Goal: Information Seeking & Learning: Understand process/instructions

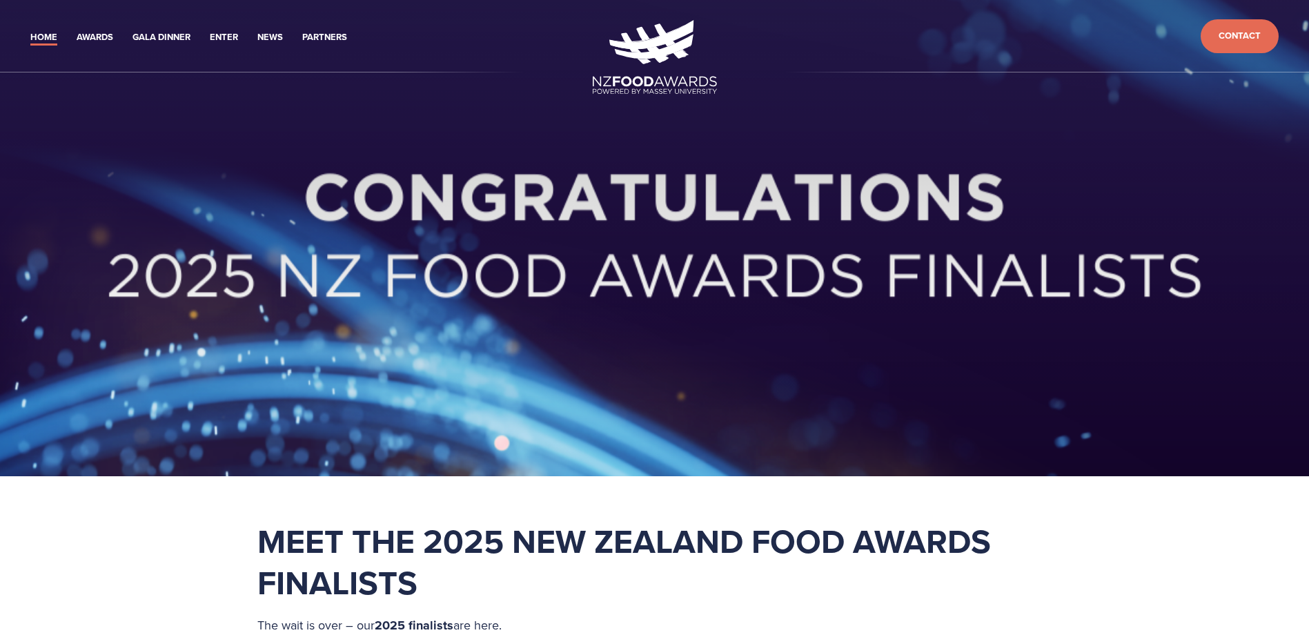
click at [906, 441] on div at bounding box center [654, 238] width 1309 height 476
click at [49, 33] on link "Home" at bounding box center [43, 38] width 27 height 16
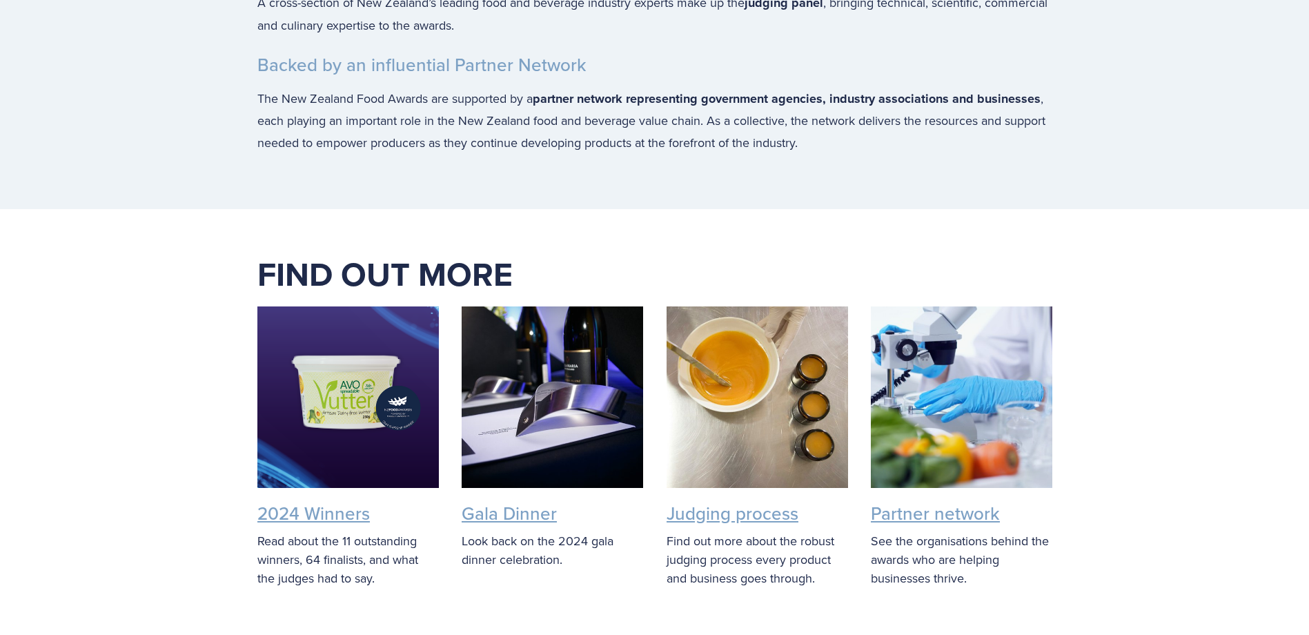
scroll to position [3312, 0]
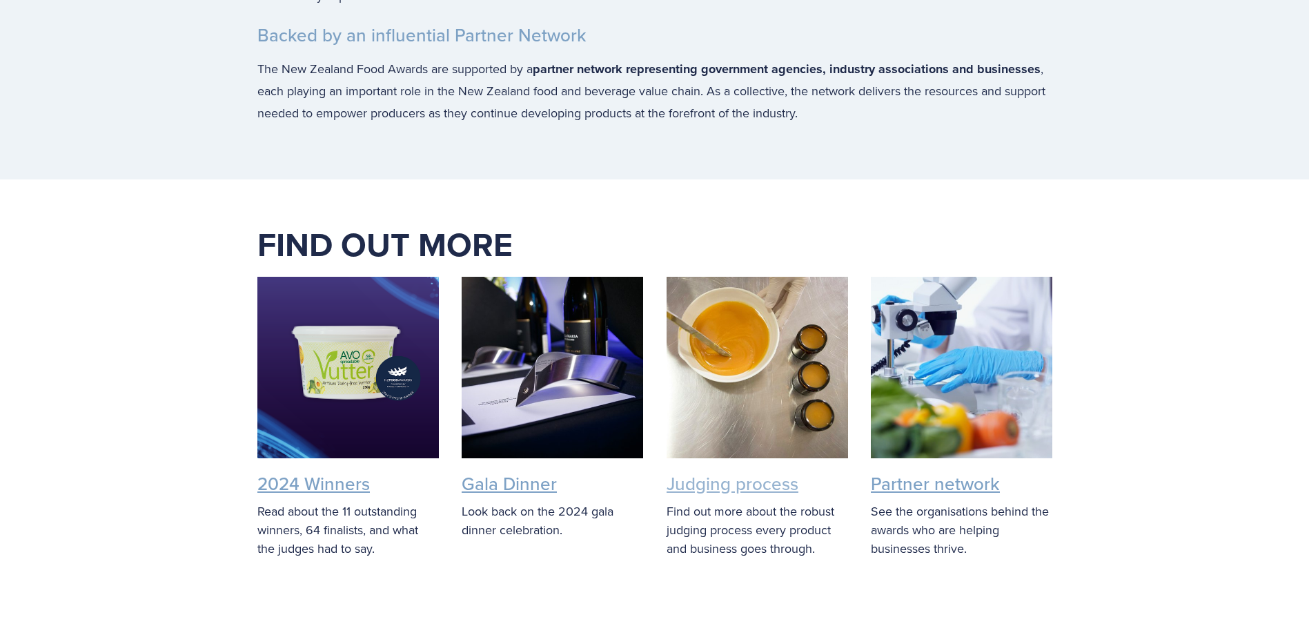
click at [734, 471] on link "Judging process" at bounding box center [733, 484] width 132 height 26
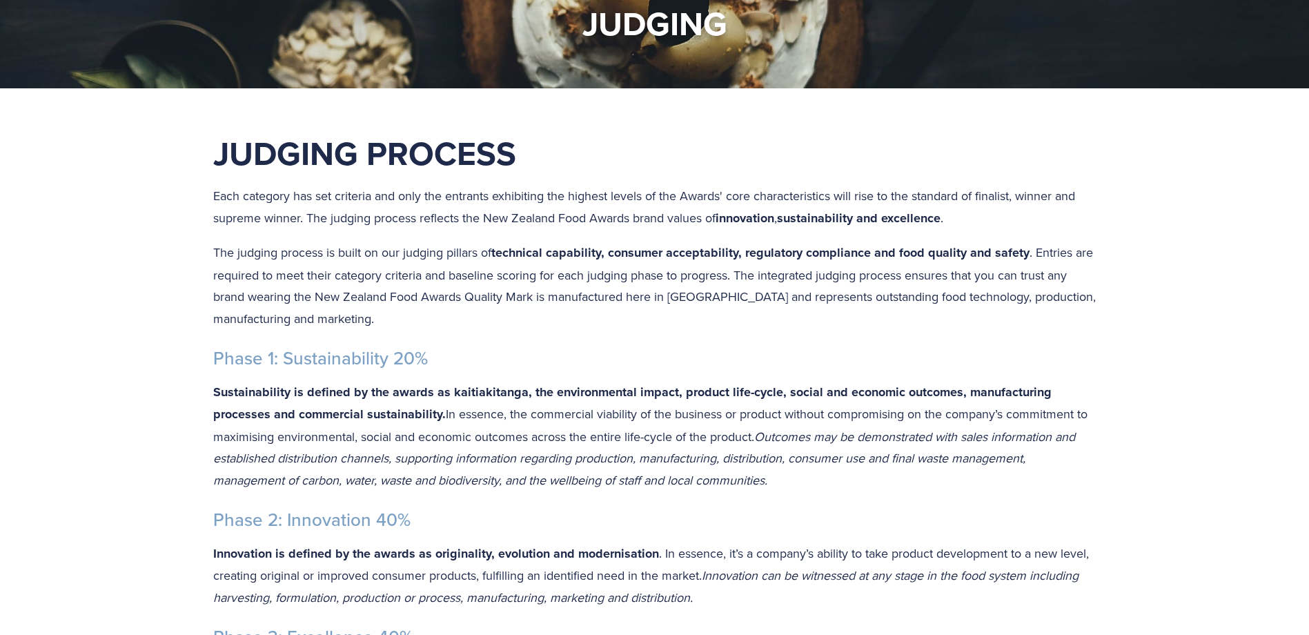
scroll to position [276, 0]
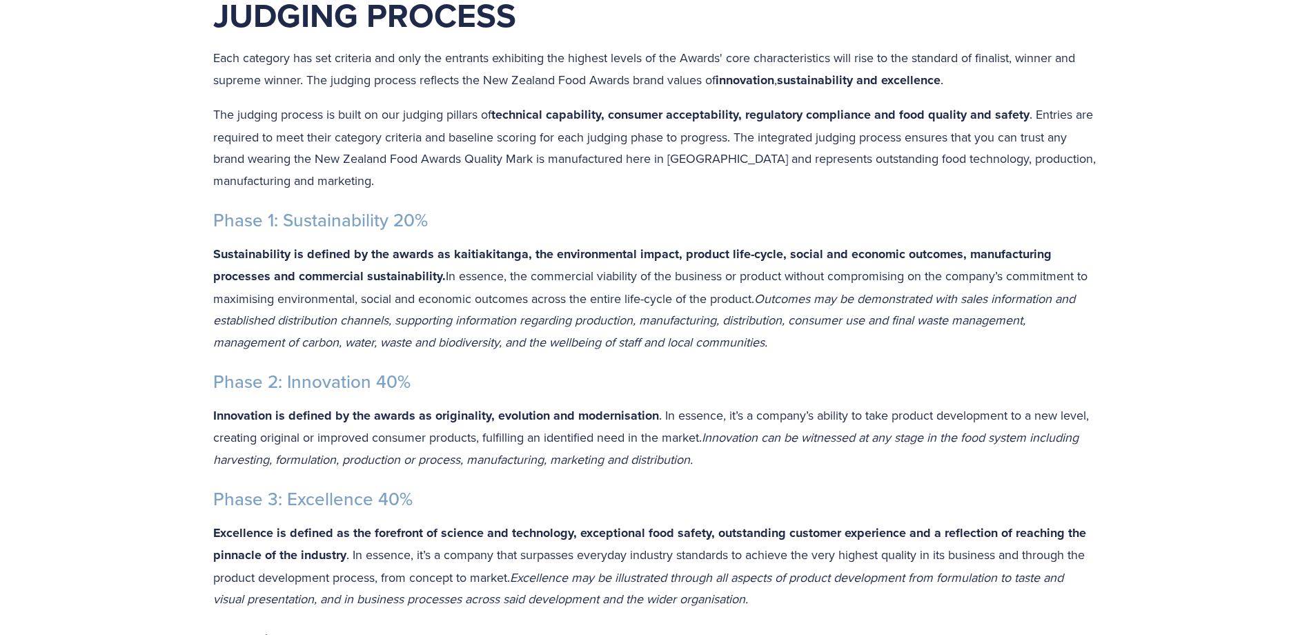
drag, startPoint x: 714, startPoint y: 459, endPoint x: 214, endPoint y: 382, distance: 506.2
click at [214, 382] on div "Judging Process Each category has set criteria and only the entrants exhibiting…" at bounding box center [654, 484] width 883 height 981
copy div "Phase 2: Innovation 40% Innovation is defined by the awards as originality, evo…"
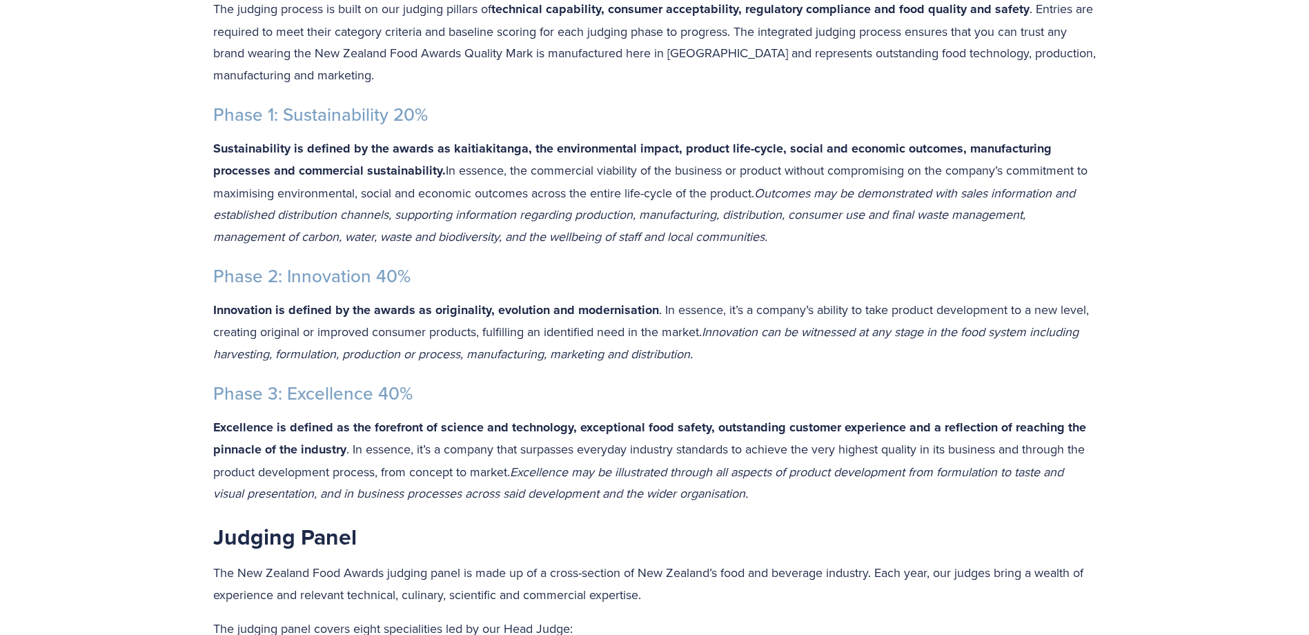
scroll to position [414, 0]
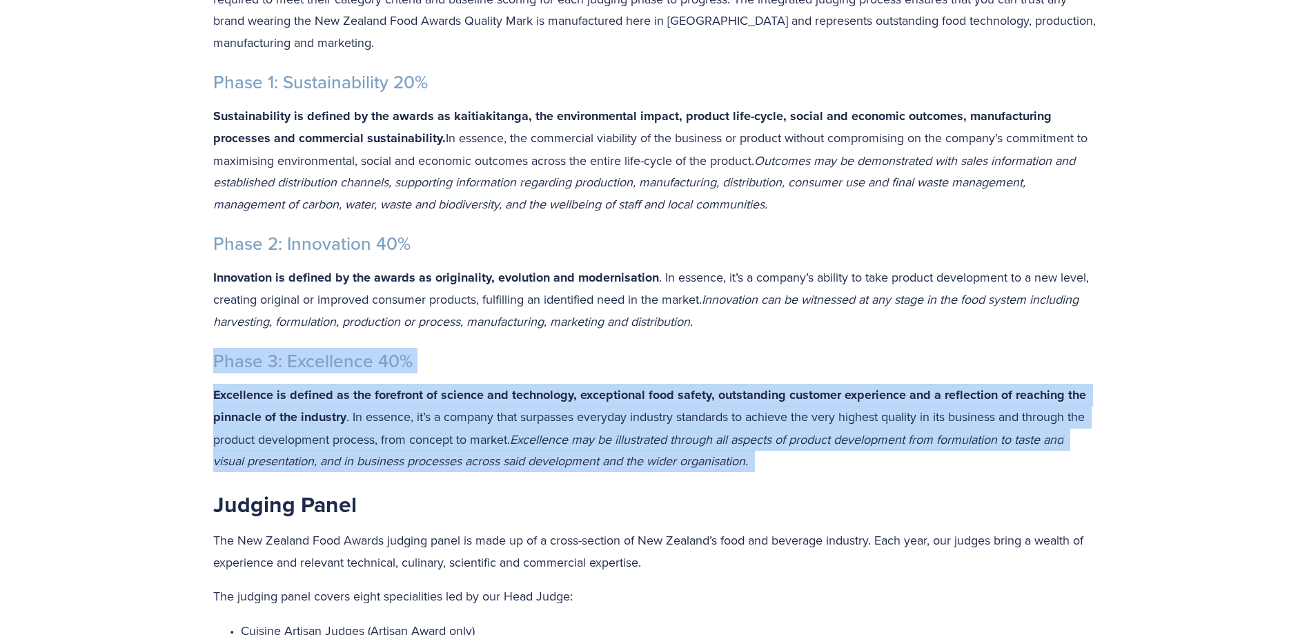
drag, startPoint x: 769, startPoint y: 462, endPoint x: 213, endPoint y: 369, distance: 563.9
click at [213, 369] on div "Judging Process Each category has set criteria and only the entrants exhibiting…" at bounding box center [654, 346] width 883 height 981
copy div "Phase 3: Excellence 40% Excellence is defined as the forefront of science and t…"
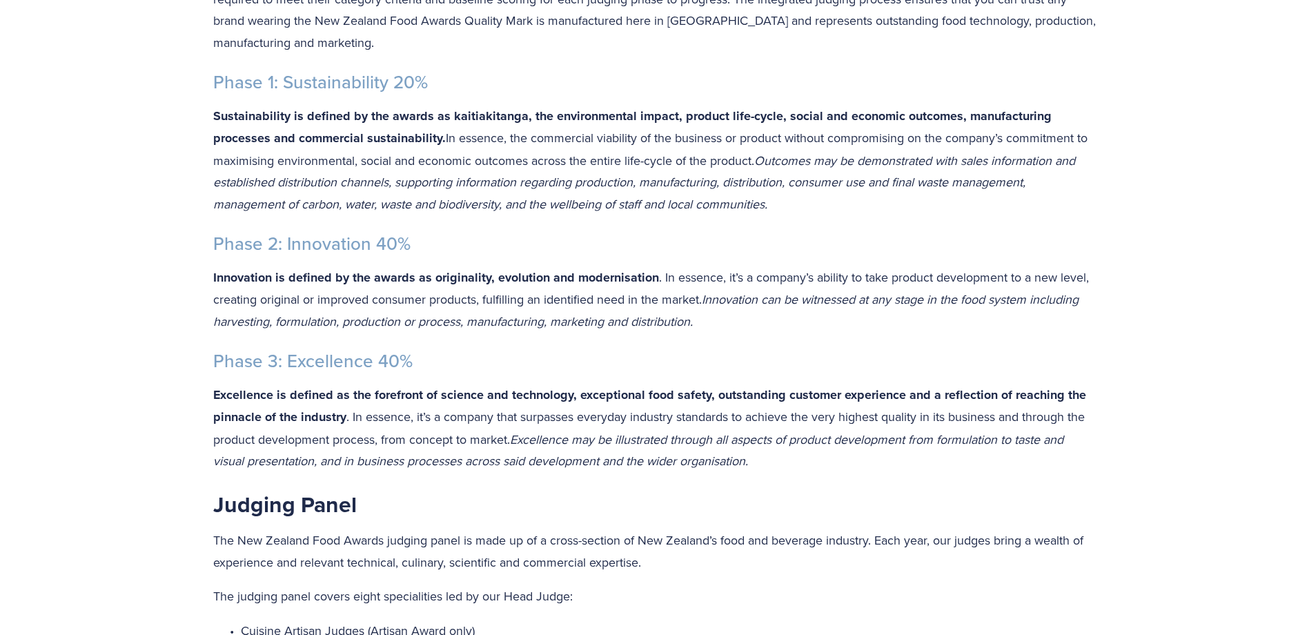
click at [827, 475] on div "Judging Process Each category has set criteria and only the entrants exhibiting…" at bounding box center [654, 346] width 883 height 981
drag, startPoint x: 758, startPoint y: 158, endPoint x: 211, endPoint y: 120, distance: 547.9
click at [211, 120] on div "Judging Process Each category has set criteria and only the entrants exhibiting…" at bounding box center [655, 355] width 907 height 999
copy p "Sustainability is defined by the awards as kaitiakitanga, the environmental imp…"
